Goal: Task Accomplishment & Management: Manage account settings

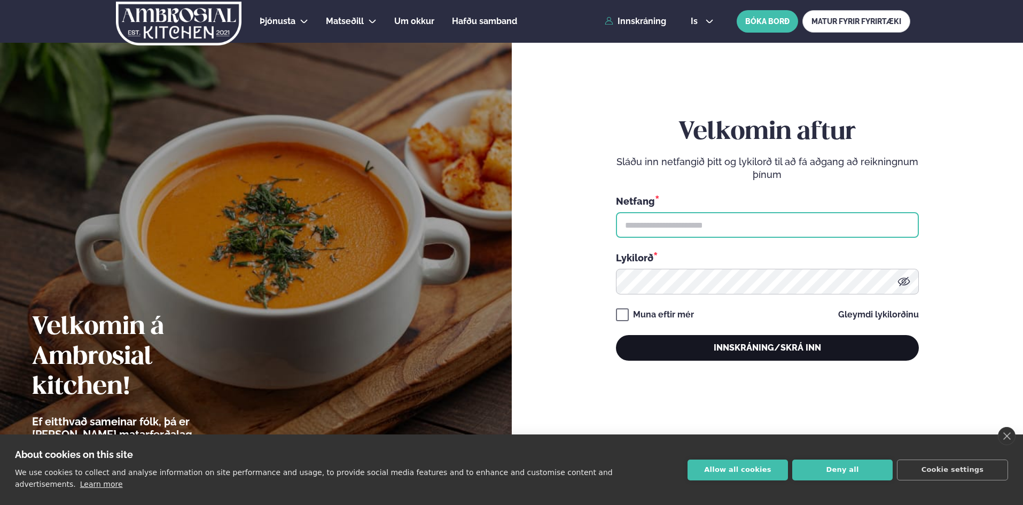
type input "**********"
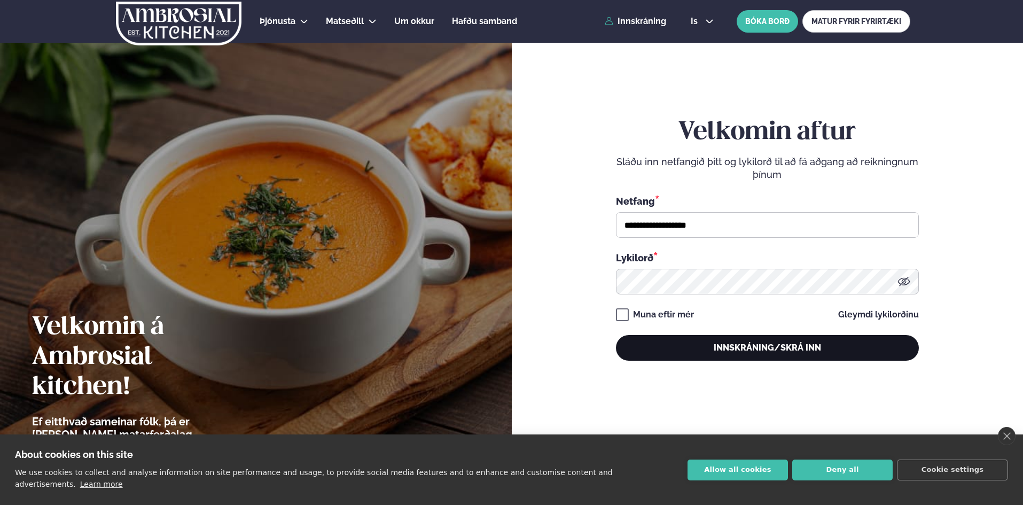
click at [780, 358] on button "Innskráning/Skrá inn" at bounding box center [767, 348] width 303 height 26
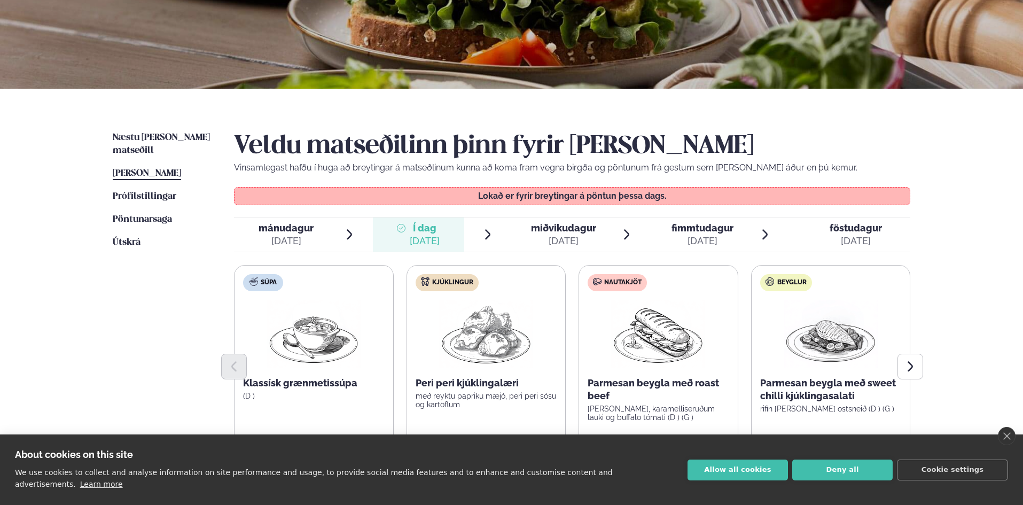
scroll to position [214, 0]
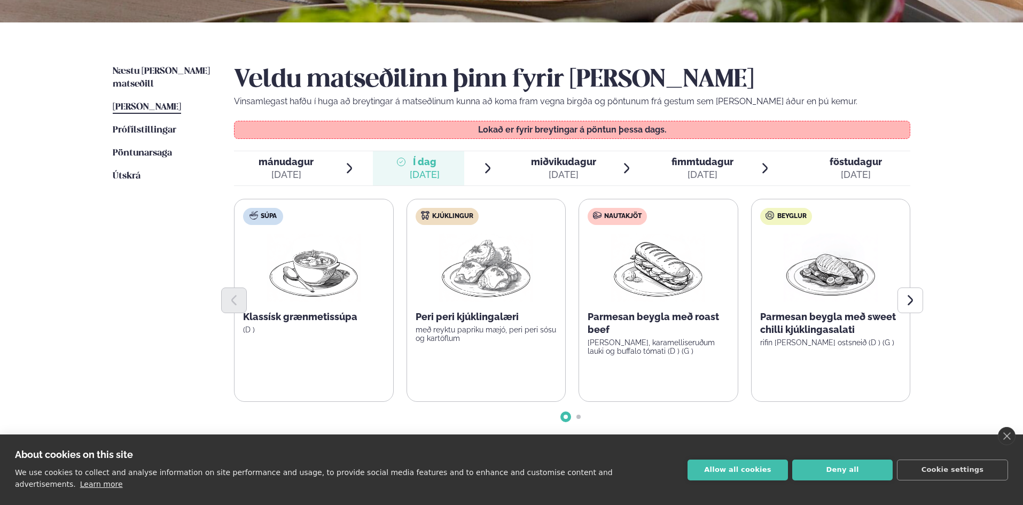
click at [557, 176] on div "sep. 24" at bounding box center [563, 174] width 65 height 13
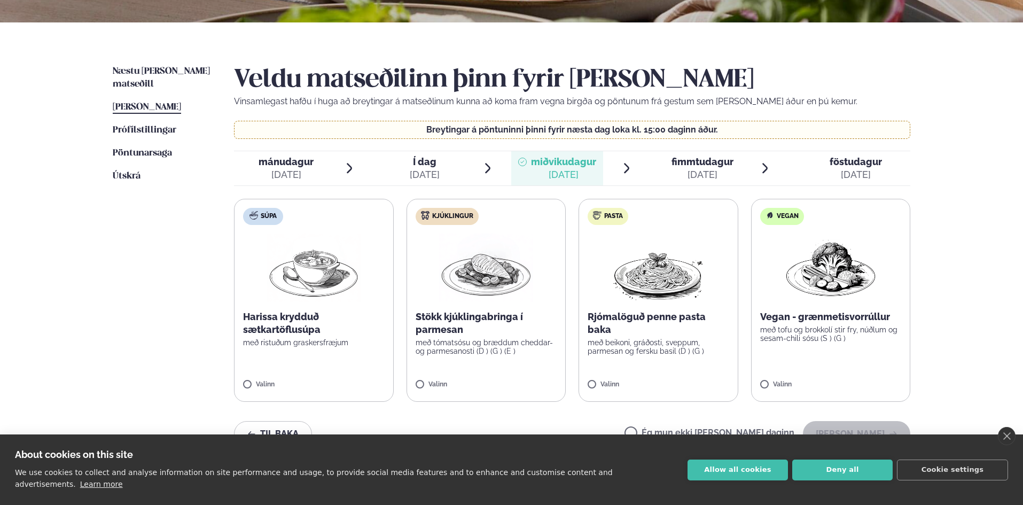
click at [630, 309] on label "Pasta Rjómalöguð penne pasta baka með beikoni, gráðosti, sveppum, parmesan og f…" at bounding box center [658, 300] width 160 height 203
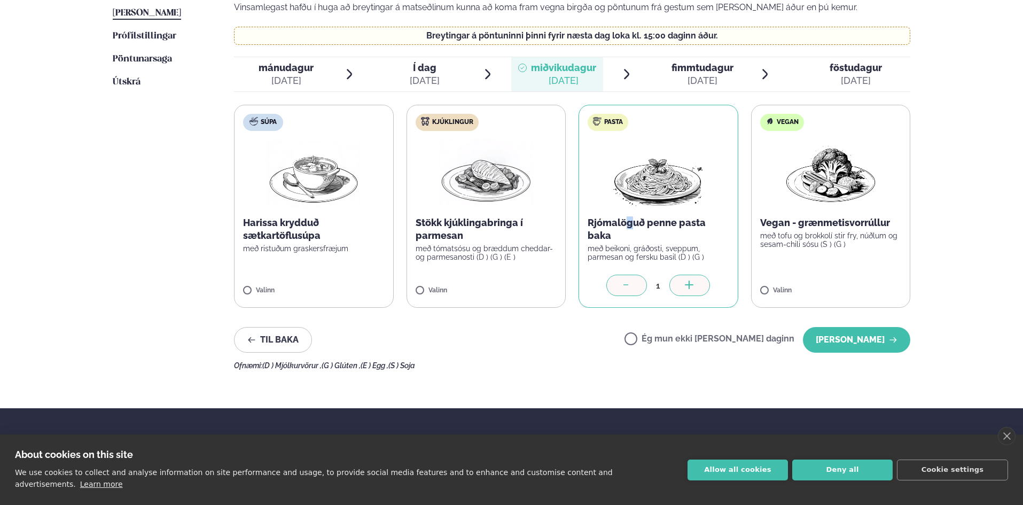
scroll to position [320, 0]
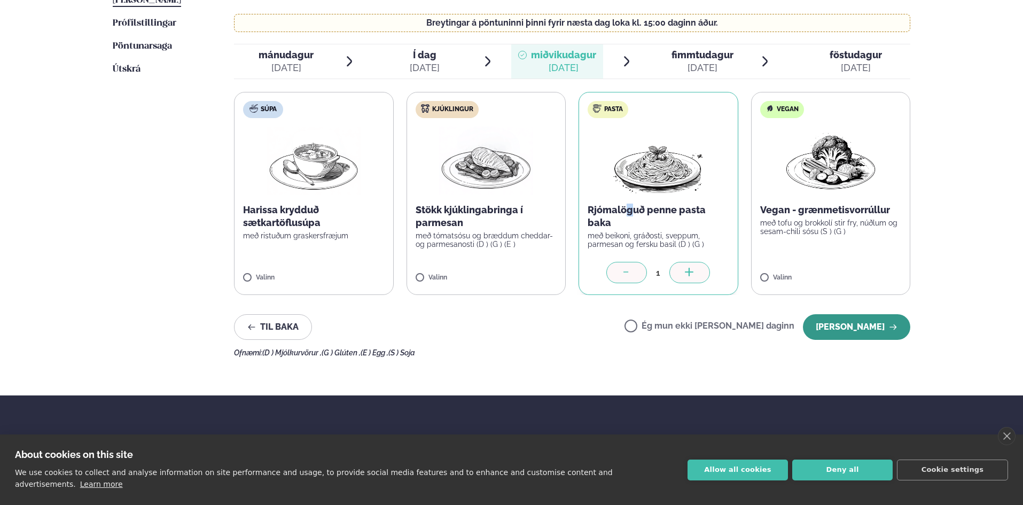
click at [858, 330] on button "Halda áfram" at bounding box center [856, 327] width 107 height 26
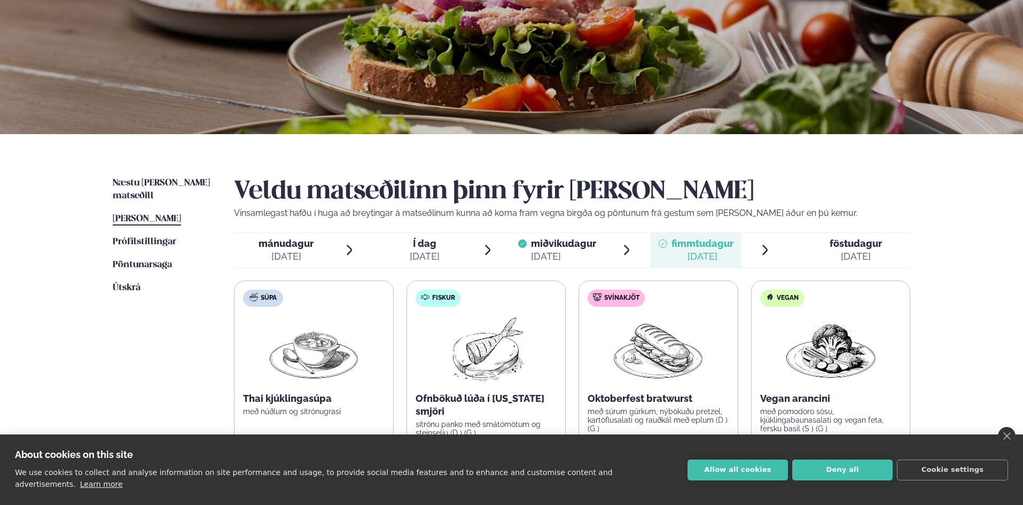
scroll to position [0, 0]
